Goal: Information Seeking & Learning: Learn about a topic

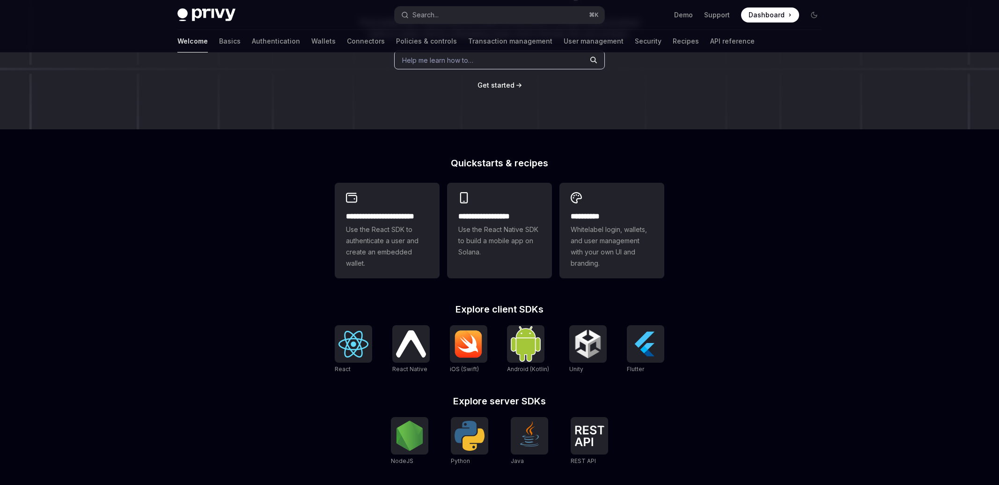
scroll to position [260, 0]
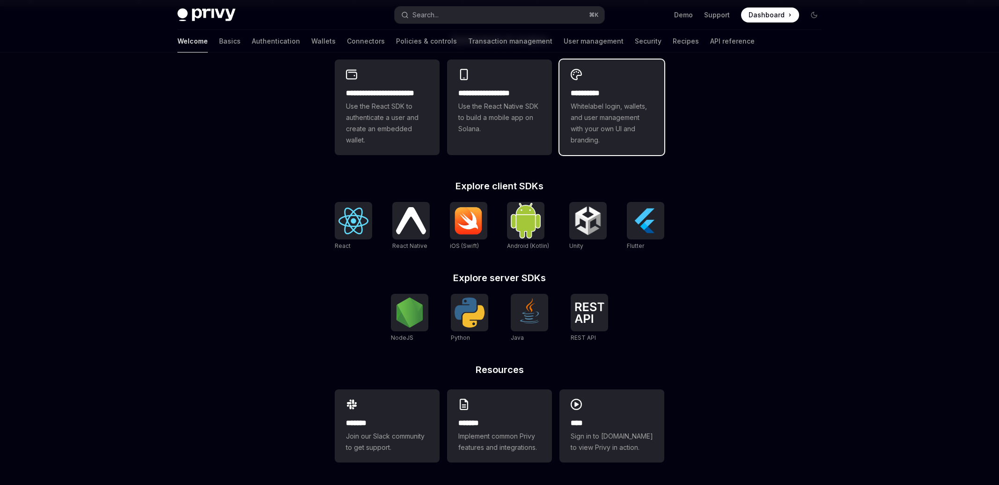
click at [606, 106] on span "Whitelabel login, wallets, and user management with your own UI and branding." at bounding box center [612, 123] width 82 height 45
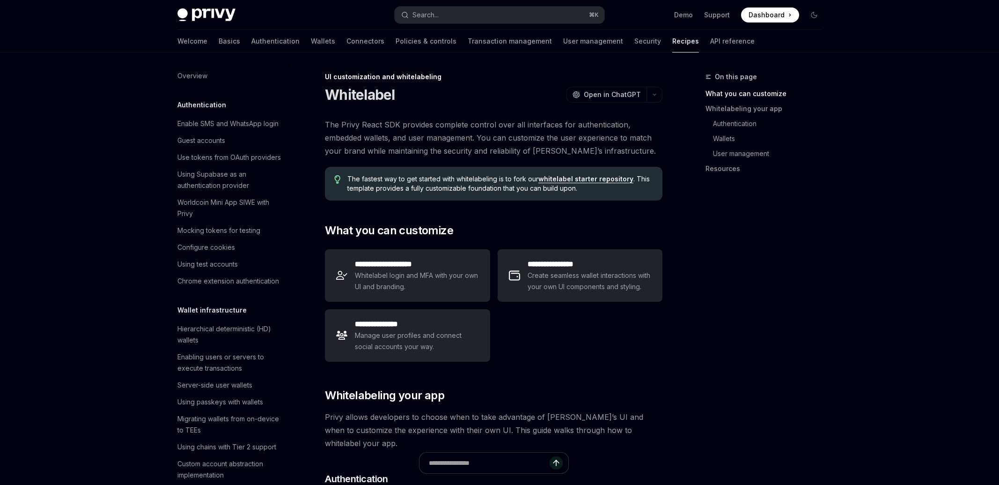
scroll to position [395, 0]
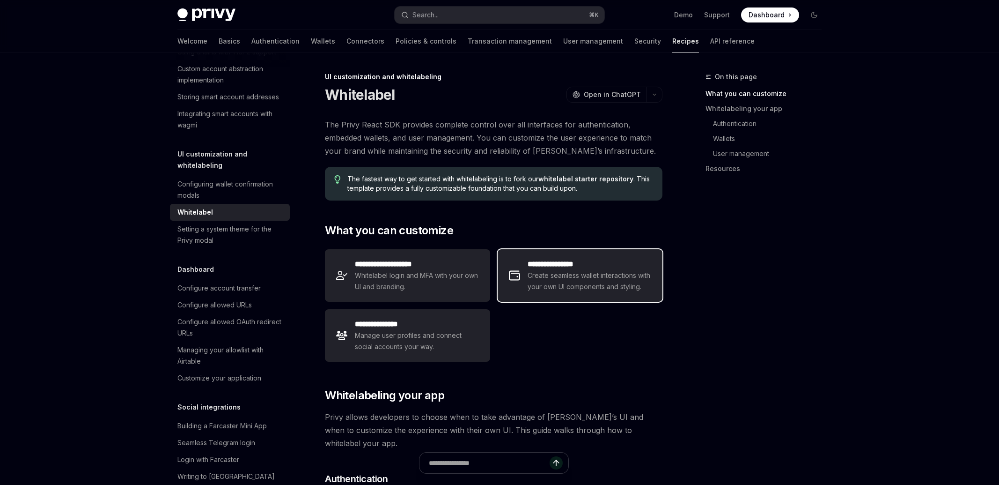
click at [557, 291] on span "Create seamless wallet interactions with your own UI components and styling." at bounding box center [590, 281] width 124 height 22
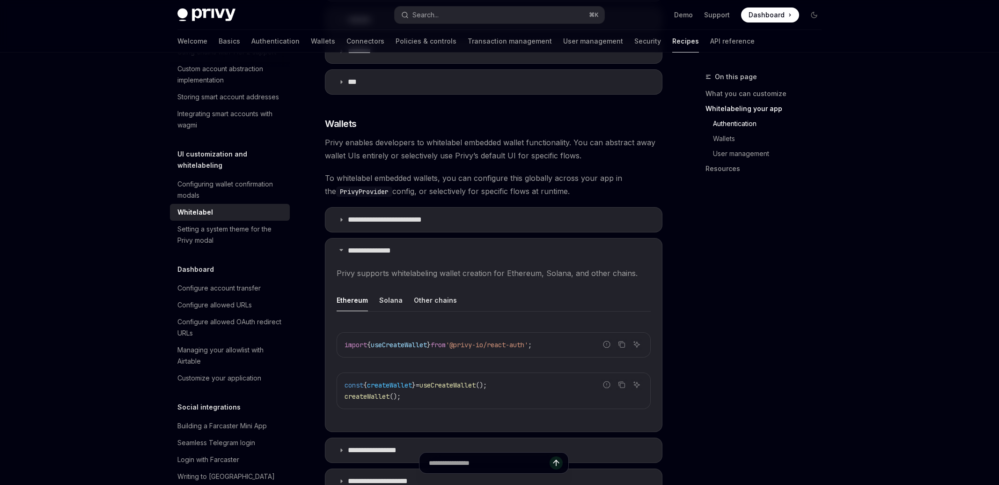
scroll to position [819, 0]
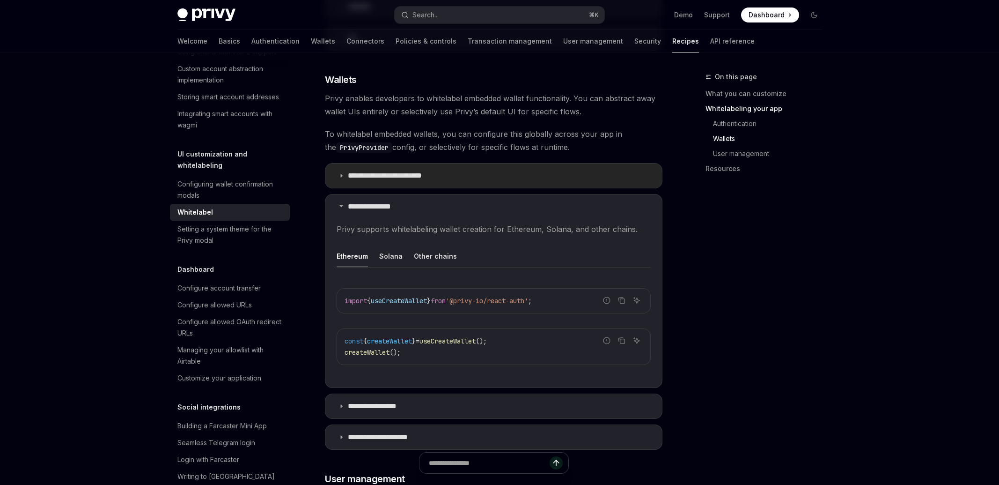
click at [367, 174] on p "**********" at bounding box center [393, 175] width 90 height 9
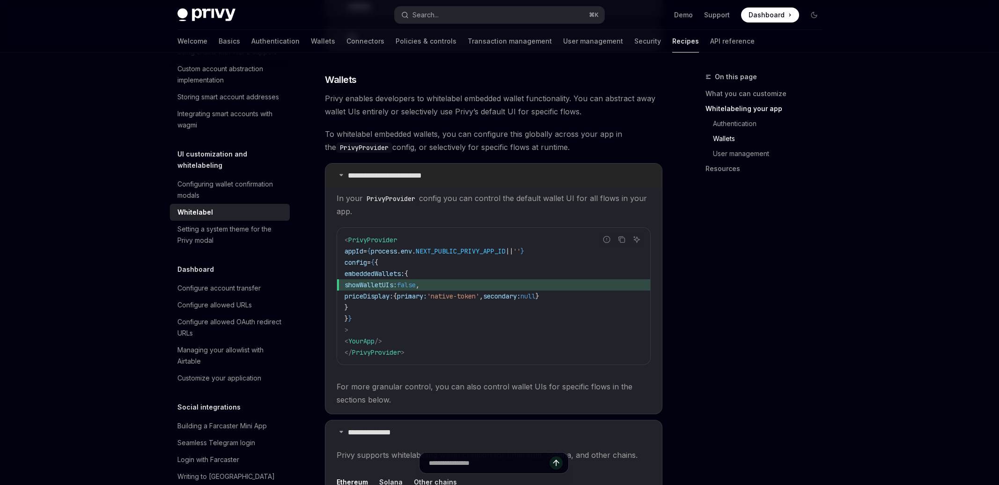
click at [367, 174] on p "**********" at bounding box center [393, 175] width 90 height 9
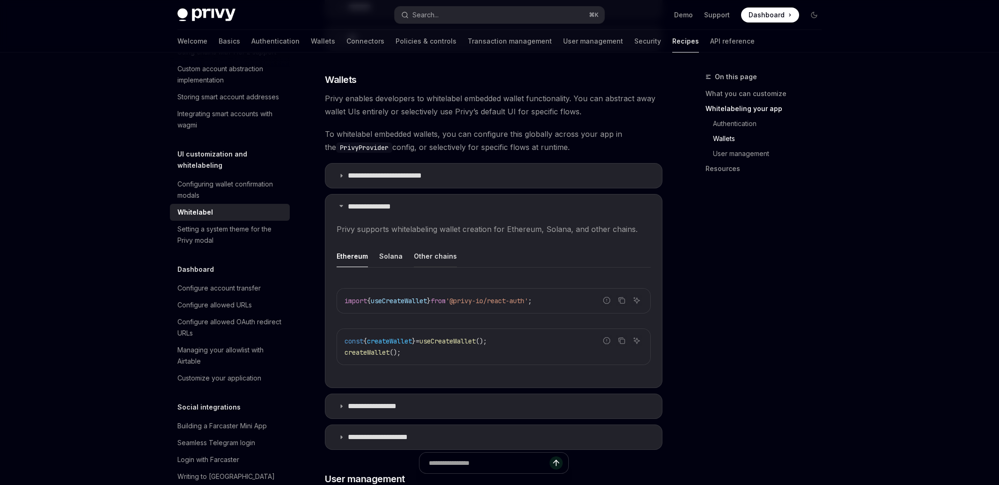
click at [432, 251] on div "Other chains" at bounding box center [435, 256] width 43 height 22
type textarea "*"
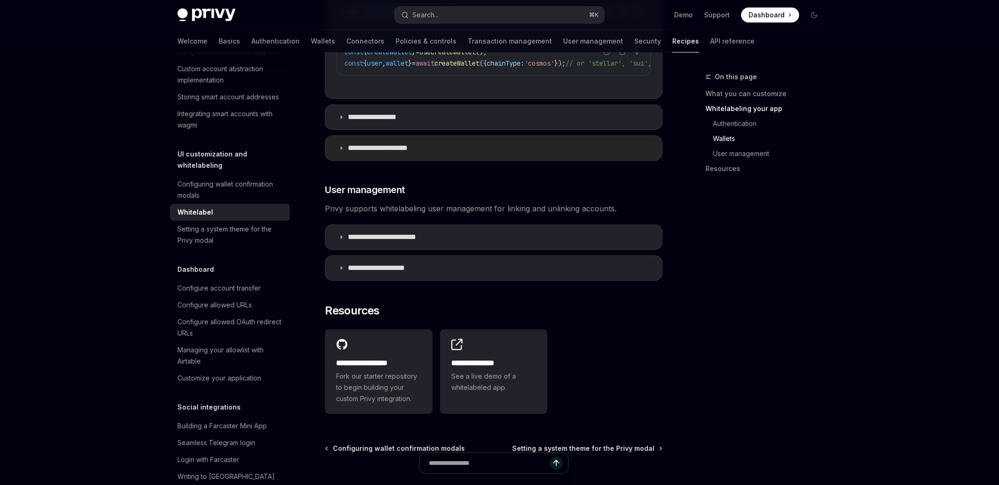
scroll to position [1126, 0]
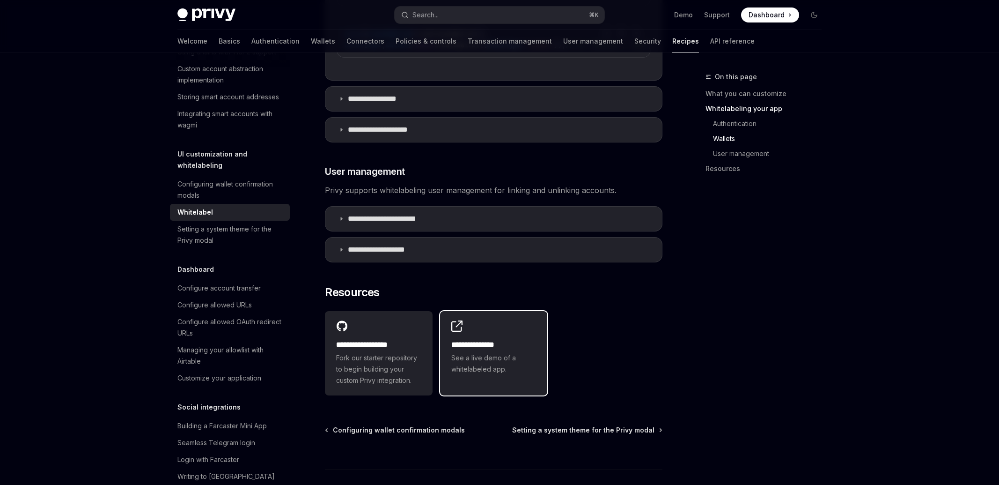
click at [459, 374] on span "See a live demo of a whitelabeled app." at bounding box center [493, 363] width 85 height 22
